Goal: Obtain resource: Download file/media

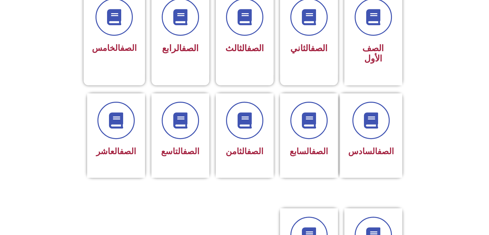
scroll to position [195, 0]
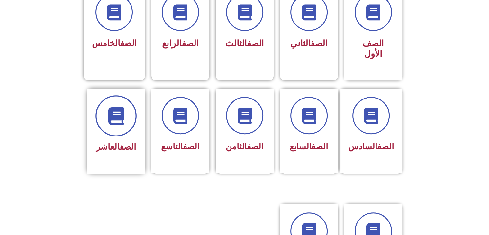
click at [120, 111] on icon at bounding box center [116, 116] width 18 height 18
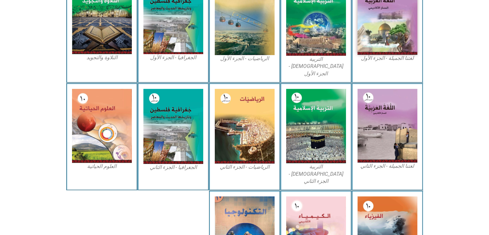
scroll to position [226, 0]
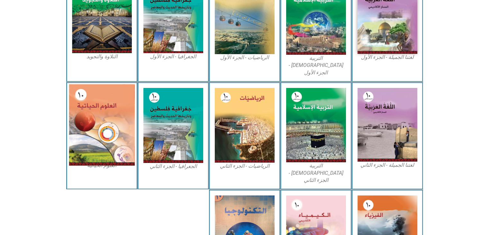
click at [95, 109] on img at bounding box center [102, 124] width 66 height 81
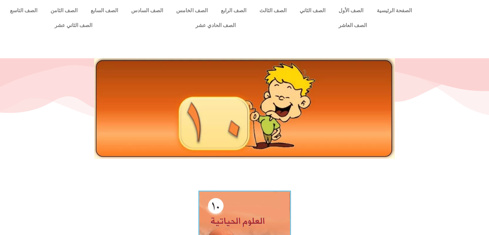
scroll to position [255, 0]
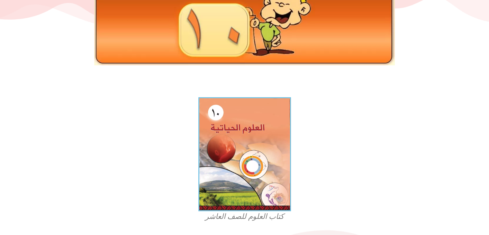
scroll to position [95, 0]
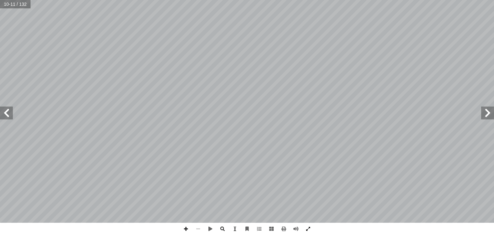
click at [307, 227] on span at bounding box center [308, 229] width 12 height 12
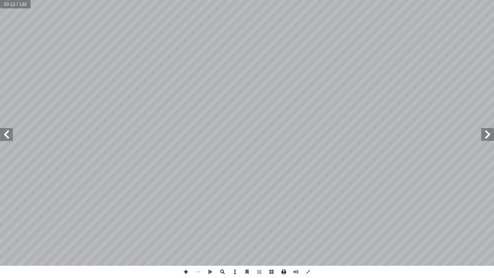
click at [284, 234] on span at bounding box center [284, 272] width 12 height 12
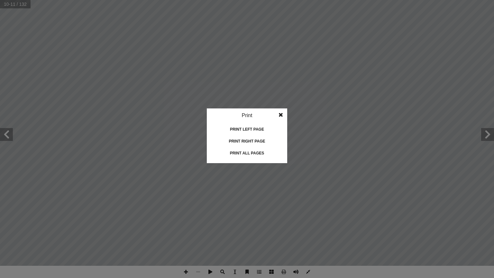
click at [263, 149] on div "Print all pages" at bounding box center [247, 153] width 64 height 10
